Goal: Information Seeking & Learning: Learn about a topic

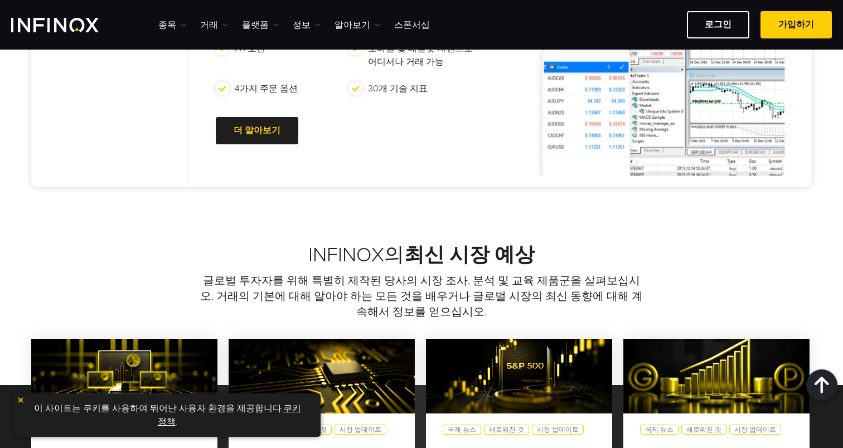
scroll to position [705, 0]
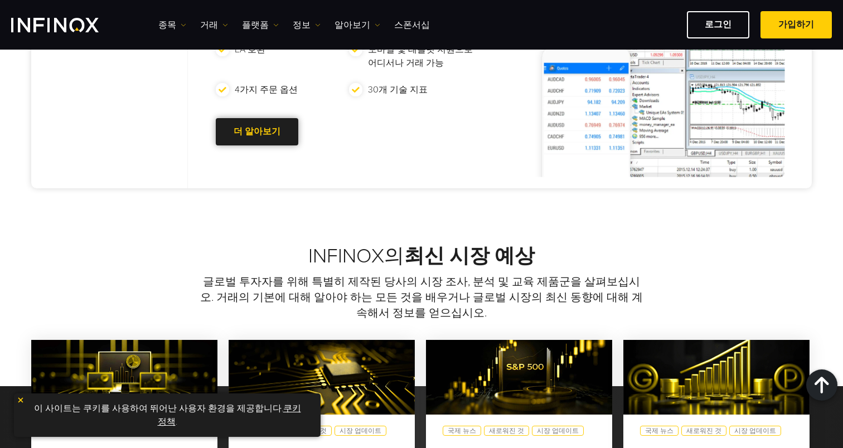
click at [259, 127] on link "더 알아보기 Go to new page" at bounding box center [257, 131] width 82 height 27
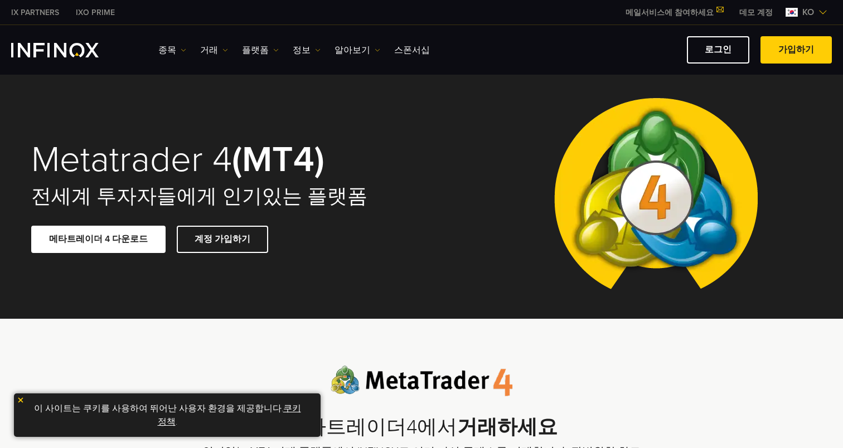
click at [106, 237] on link "메타트레이더 4 다운로드" at bounding box center [98, 239] width 134 height 27
click at [265, 53] on link "플랫폼" at bounding box center [260, 49] width 37 height 13
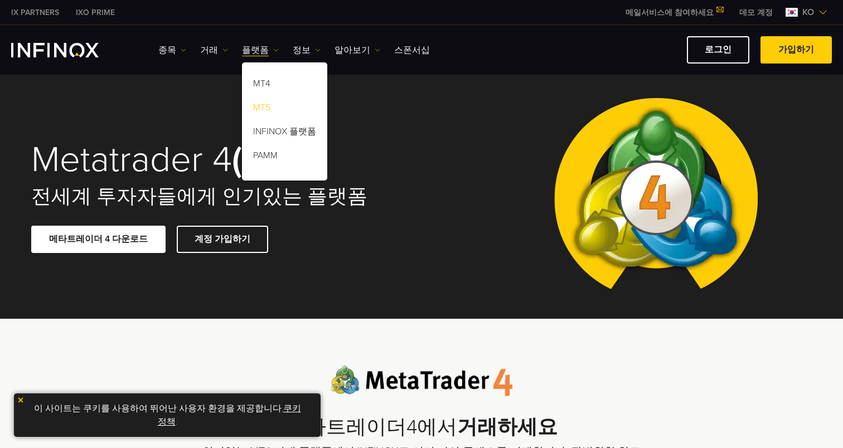
click at [255, 108] on link "MT5" at bounding box center [284, 110] width 85 height 24
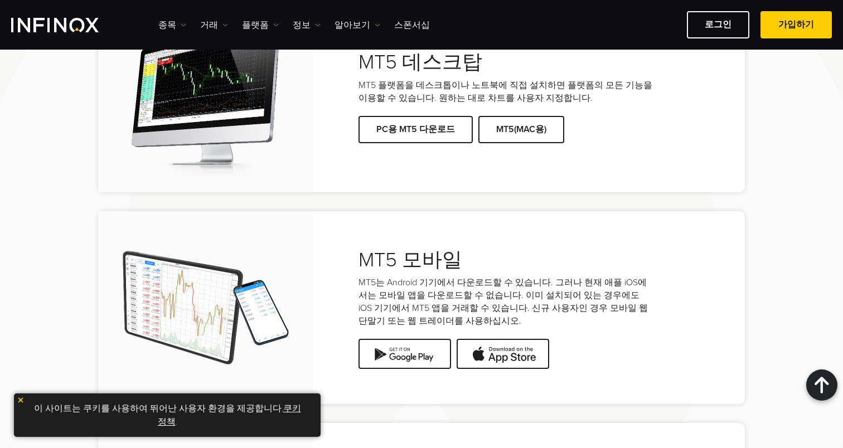
scroll to position [2203, 0]
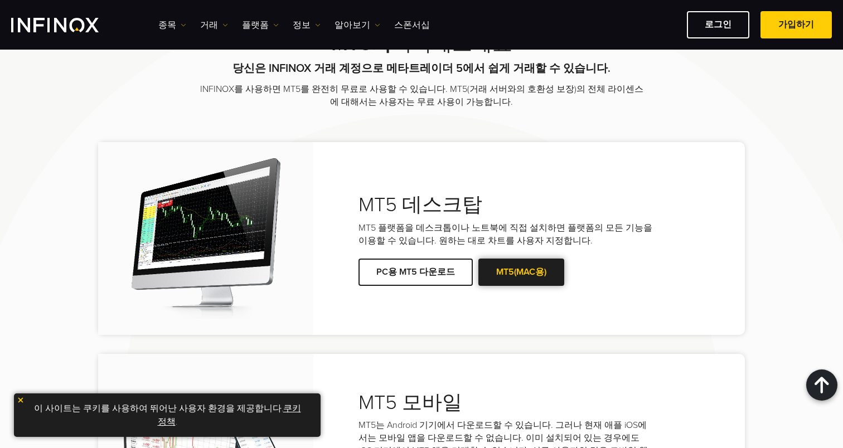
click at [521, 272] on span at bounding box center [521, 272] width 0 height 0
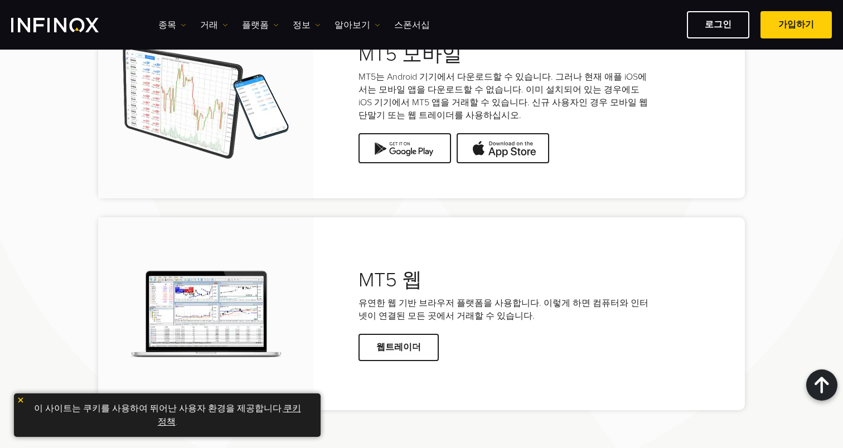
scroll to position [2553, 0]
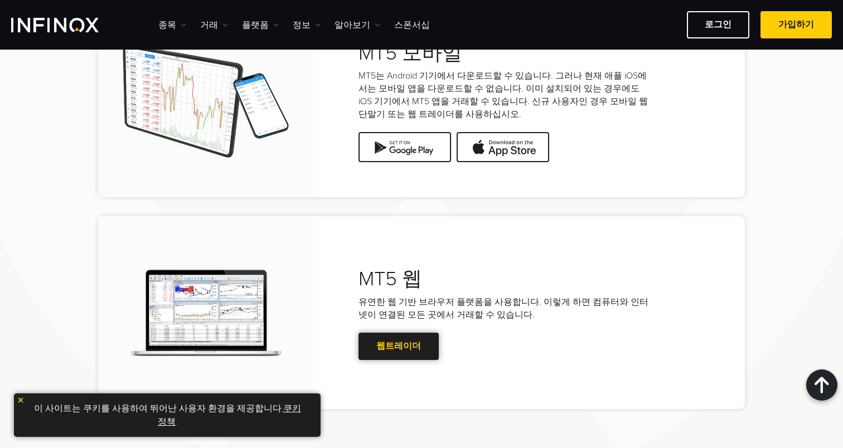
click at [372, 333] on link "웹트레이더" at bounding box center [398, 346] width 80 height 27
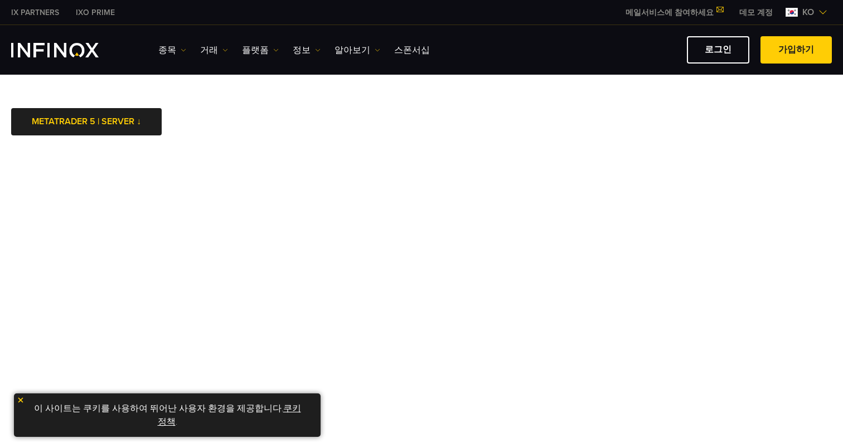
click at [22, 404] on img at bounding box center [21, 400] width 8 height 8
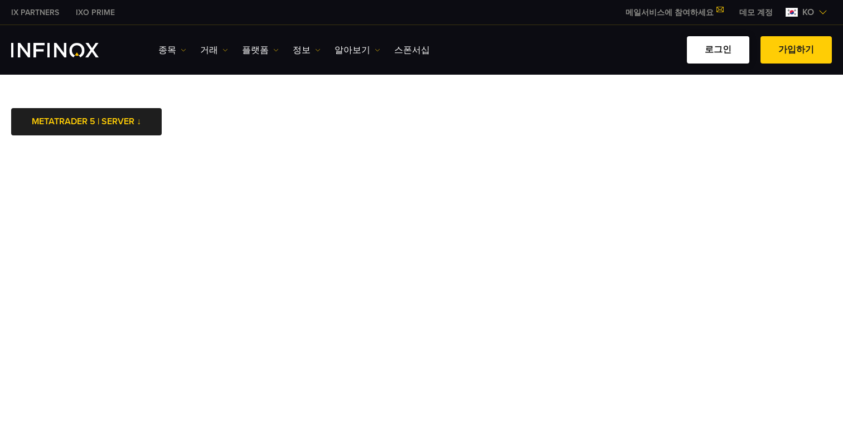
click at [719, 49] on link "로그인" at bounding box center [717, 49] width 62 height 27
